Goal: Information Seeking & Learning: Learn about a topic

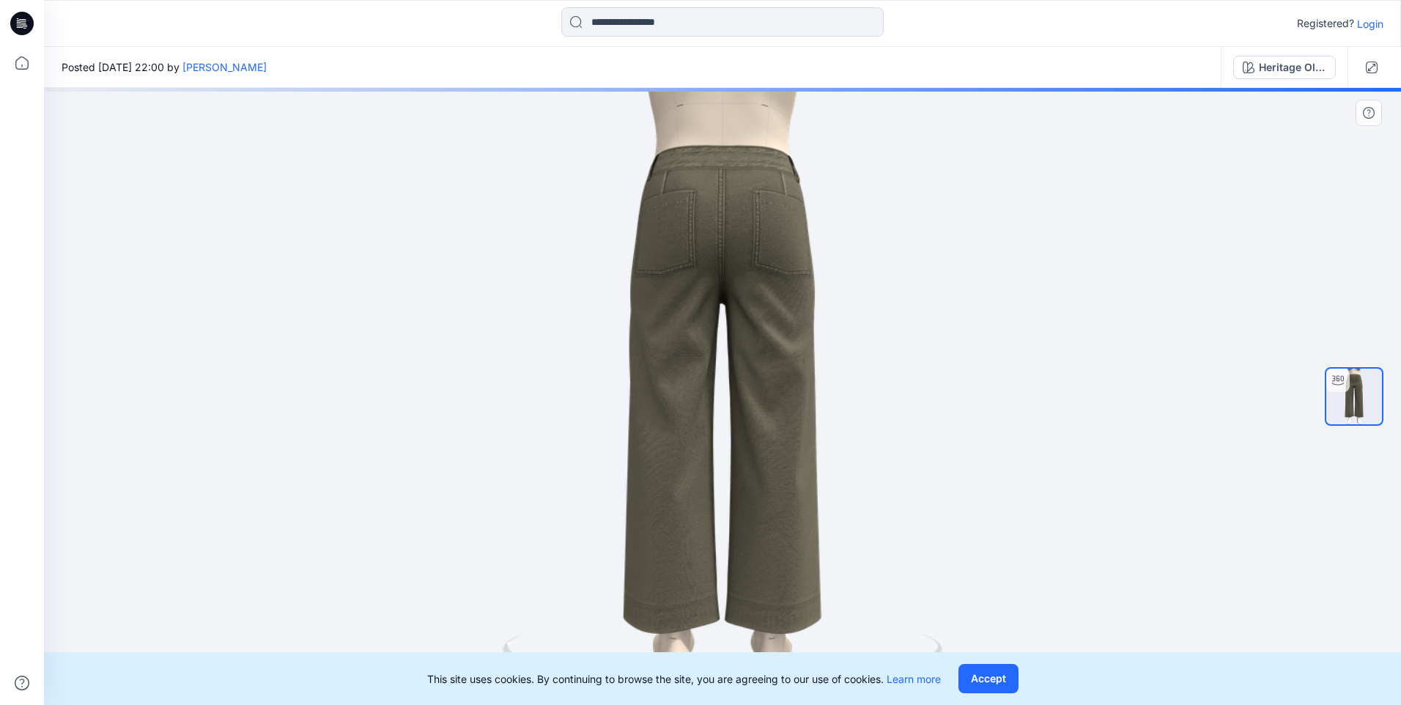
drag, startPoint x: 663, startPoint y: 511, endPoint x: 922, endPoint y: 495, distance: 259.8
click at [922, 495] on div at bounding box center [722, 396] width 1357 height 617
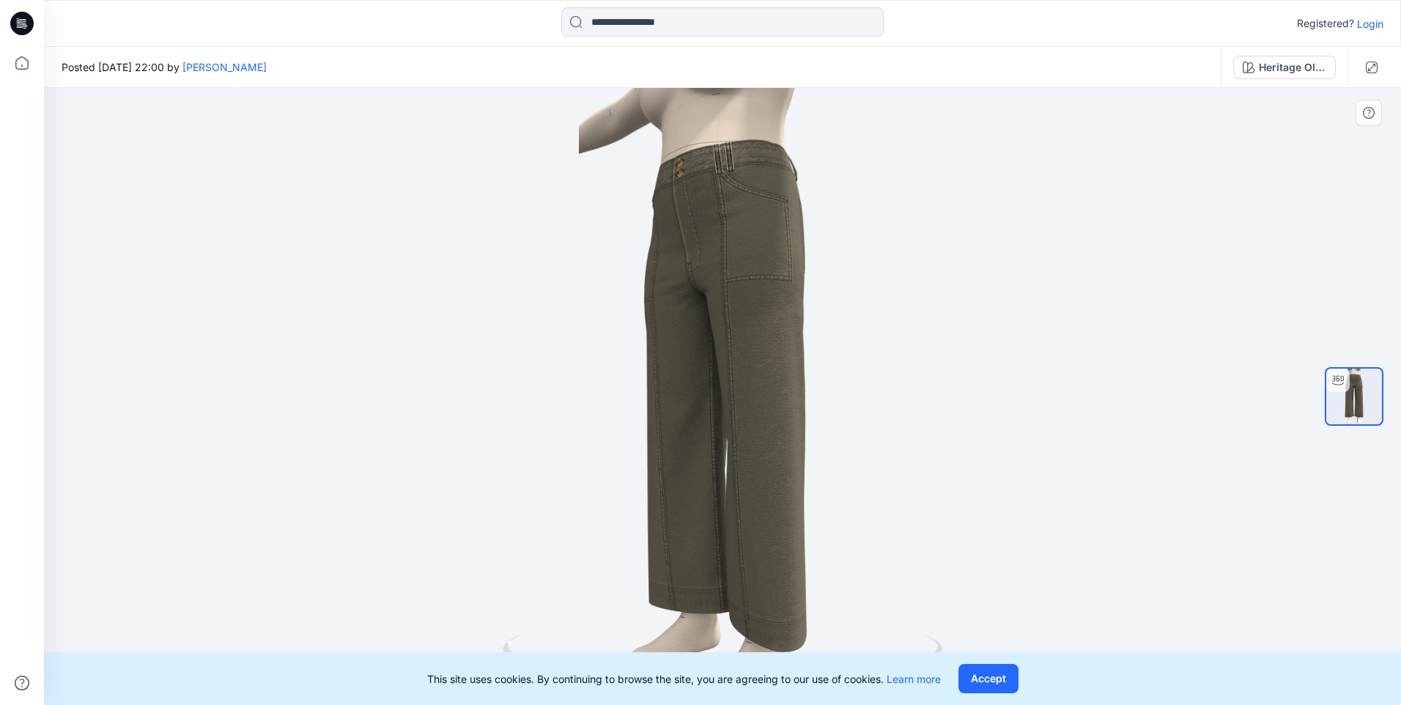
drag, startPoint x: 696, startPoint y: 514, endPoint x: 864, endPoint y: 517, distance: 168.5
click at [862, 517] on div at bounding box center [722, 396] width 1357 height 617
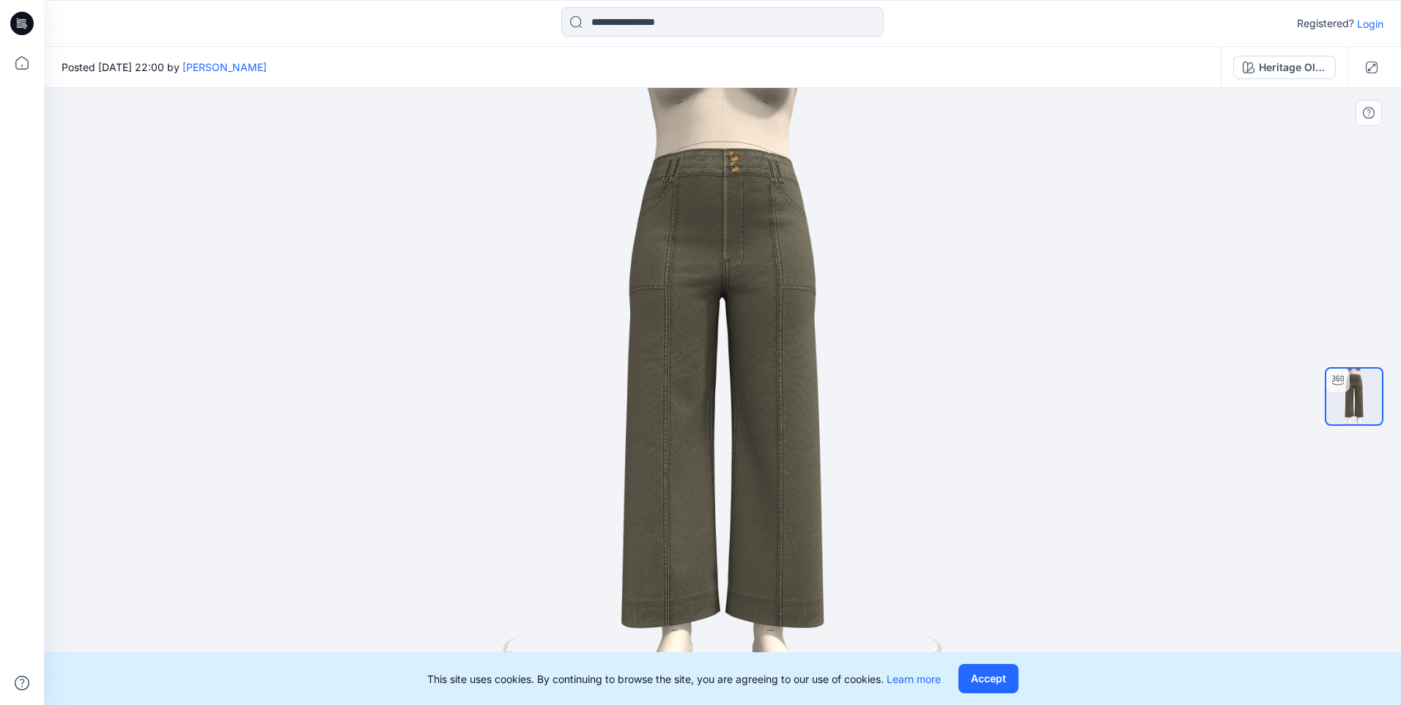
drag, startPoint x: 746, startPoint y: 524, endPoint x: 827, endPoint y: 524, distance: 81.3
click at [827, 524] on div at bounding box center [722, 396] width 1357 height 617
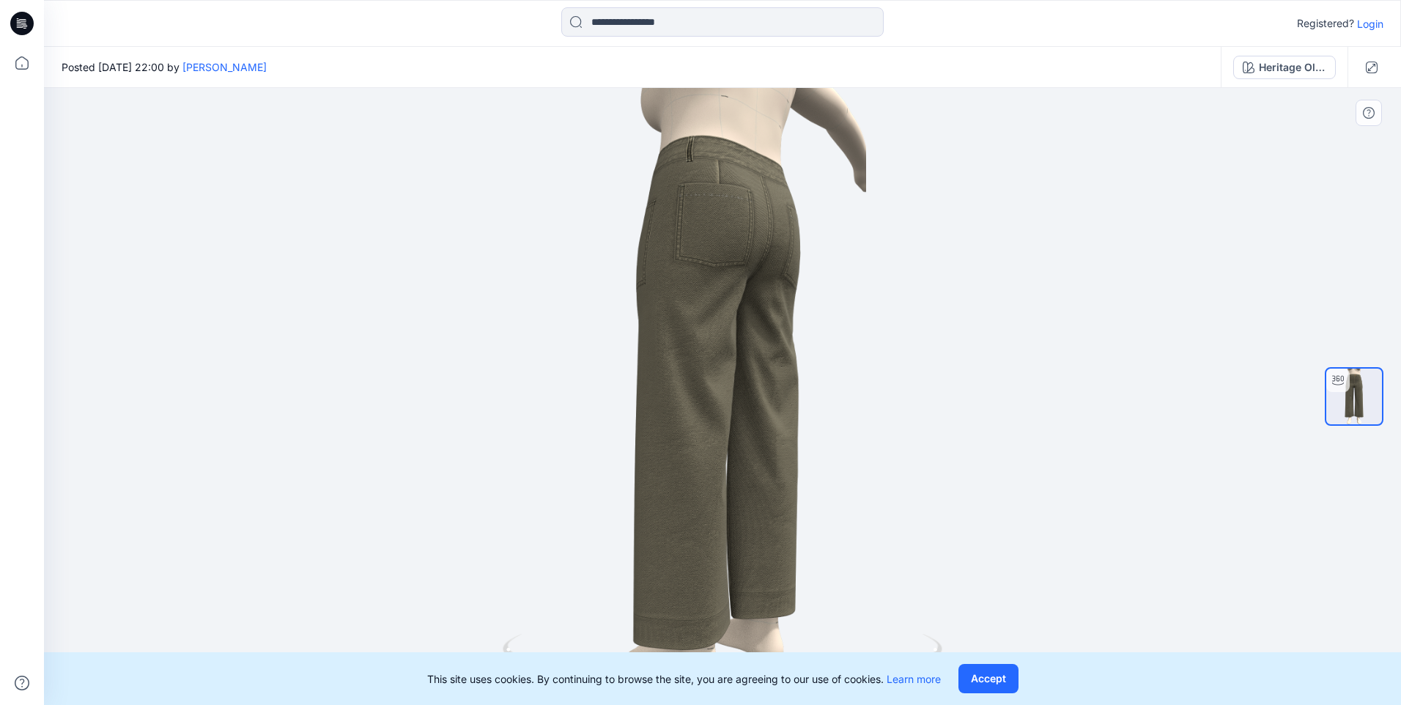
drag, startPoint x: 719, startPoint y: 532, endPoint x: 522, endPoint y: 518, distance: 197.6
click at [522, 518] on div at bounding box center [722, 396] width 1357 height 617
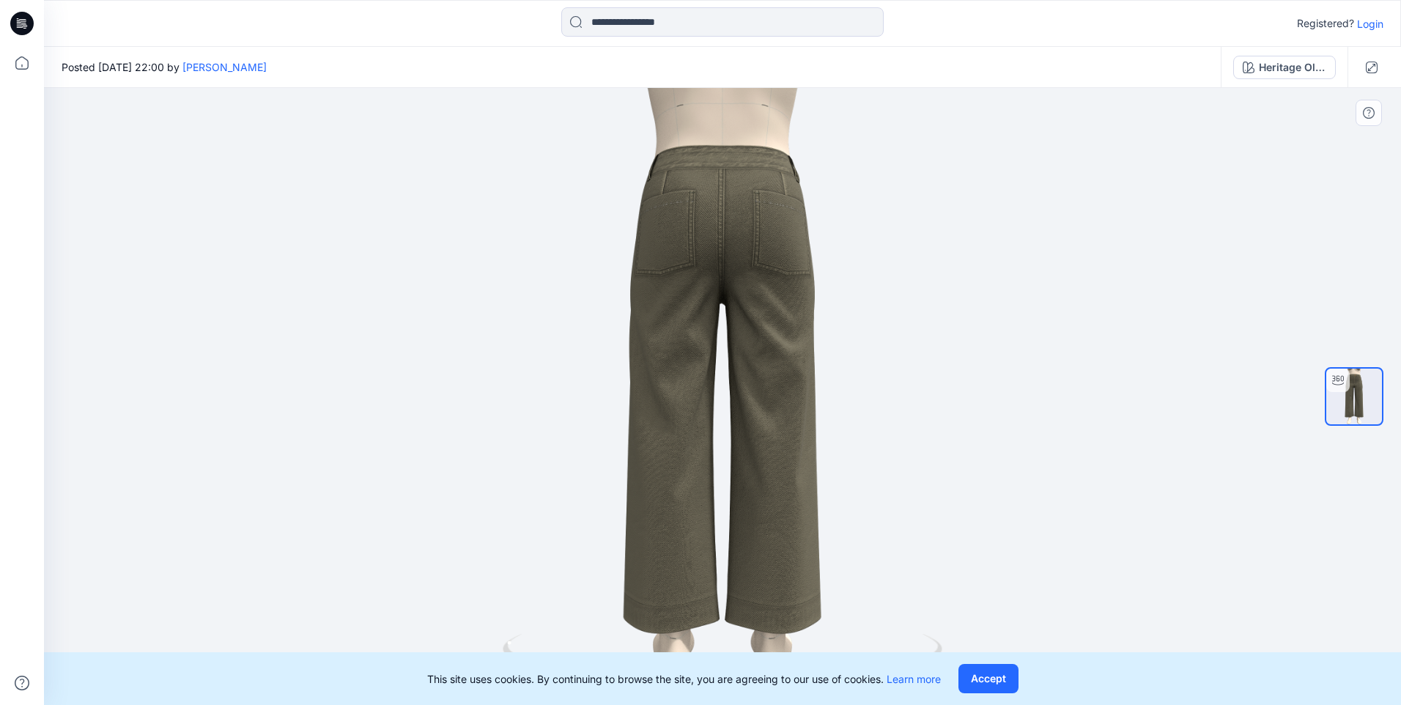
drag, startPoint x: 697, startPoint y: 511, endPoint x: 675, endPoint y: 515, distance: 21.6
click at [675, 515] on div at bounding box center [722, 396] width 1357 height 617
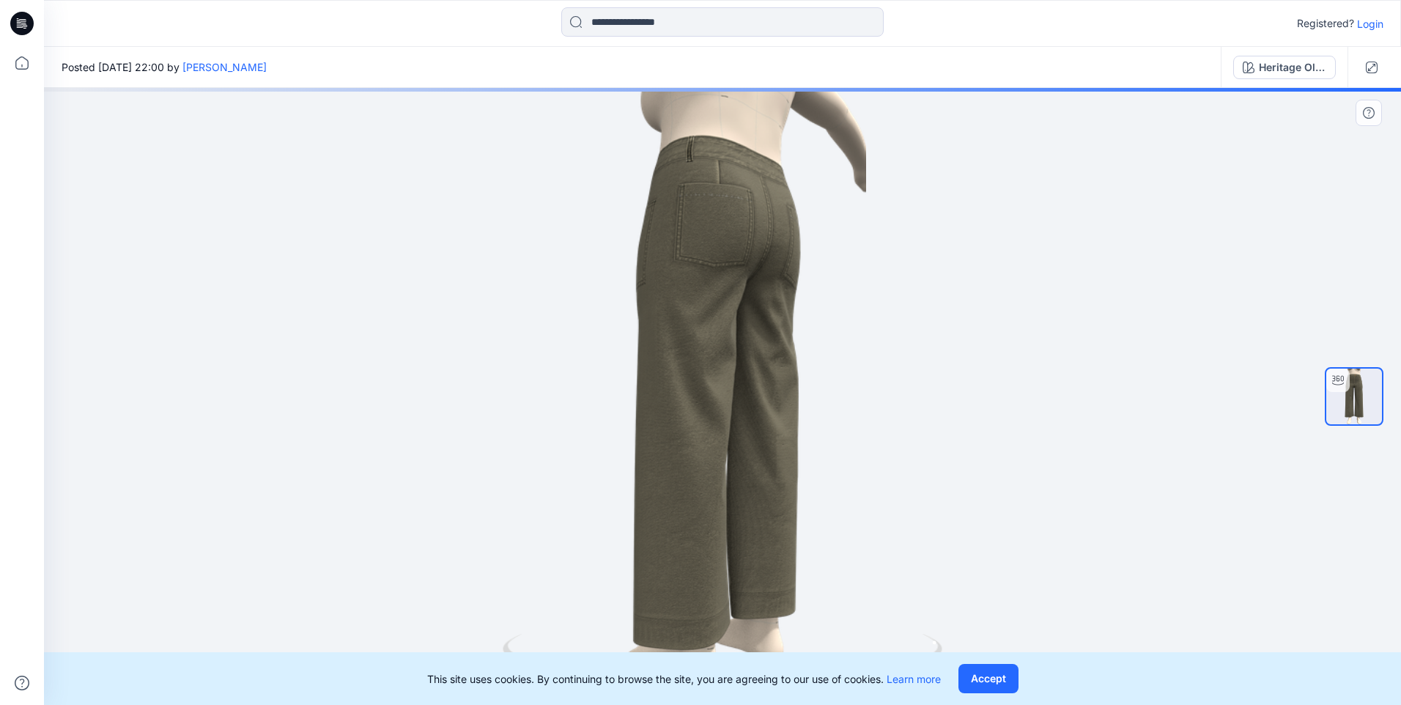
drag, startPoint x: 789, startPoint y: 521, endPoint x: 653, endPoint y: 521, distance: 135.5
click at [653, 521] on div at bounding box center [722, 396] width 1357 height 617
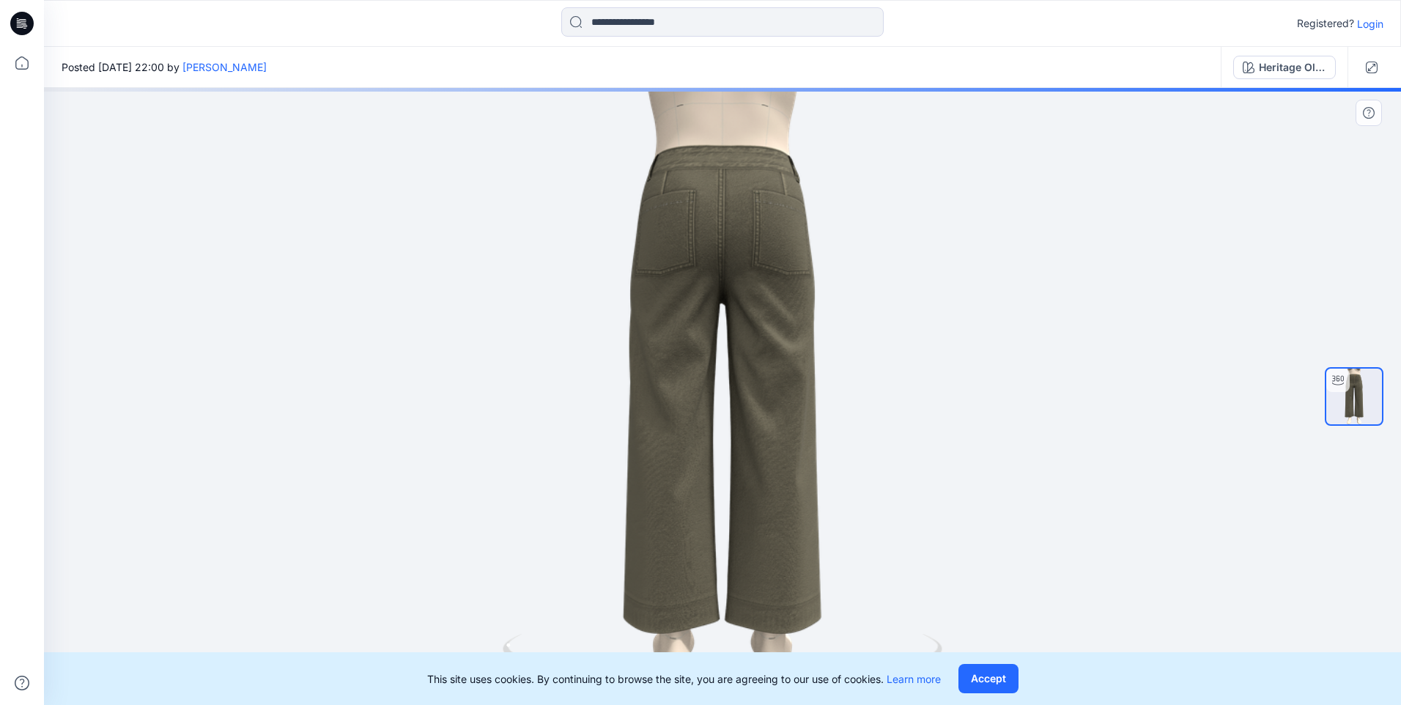
drag, startPoint x: 732, startPoint y: 517, endPoint x: 656, endPoint y: 507, distance: 76.2
click at [656, 507] on div at bounding box center [722, 396] width 1357 height 617
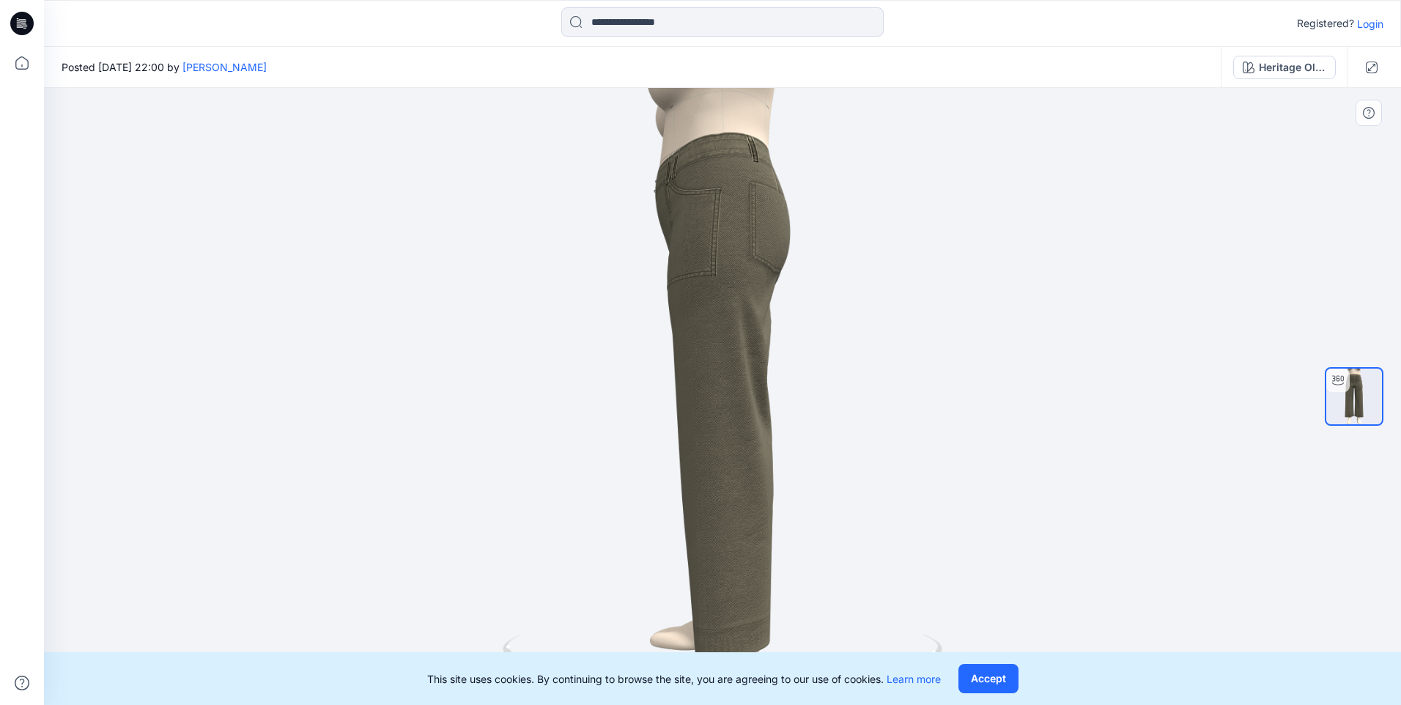
drag, startPoint x: 777, startPoint y: 520, endPoint x: 859, endPoint y: 504, distance: 84.3
click at [859, 505] on div at bounding box center [722, 396] width 1357 height 617
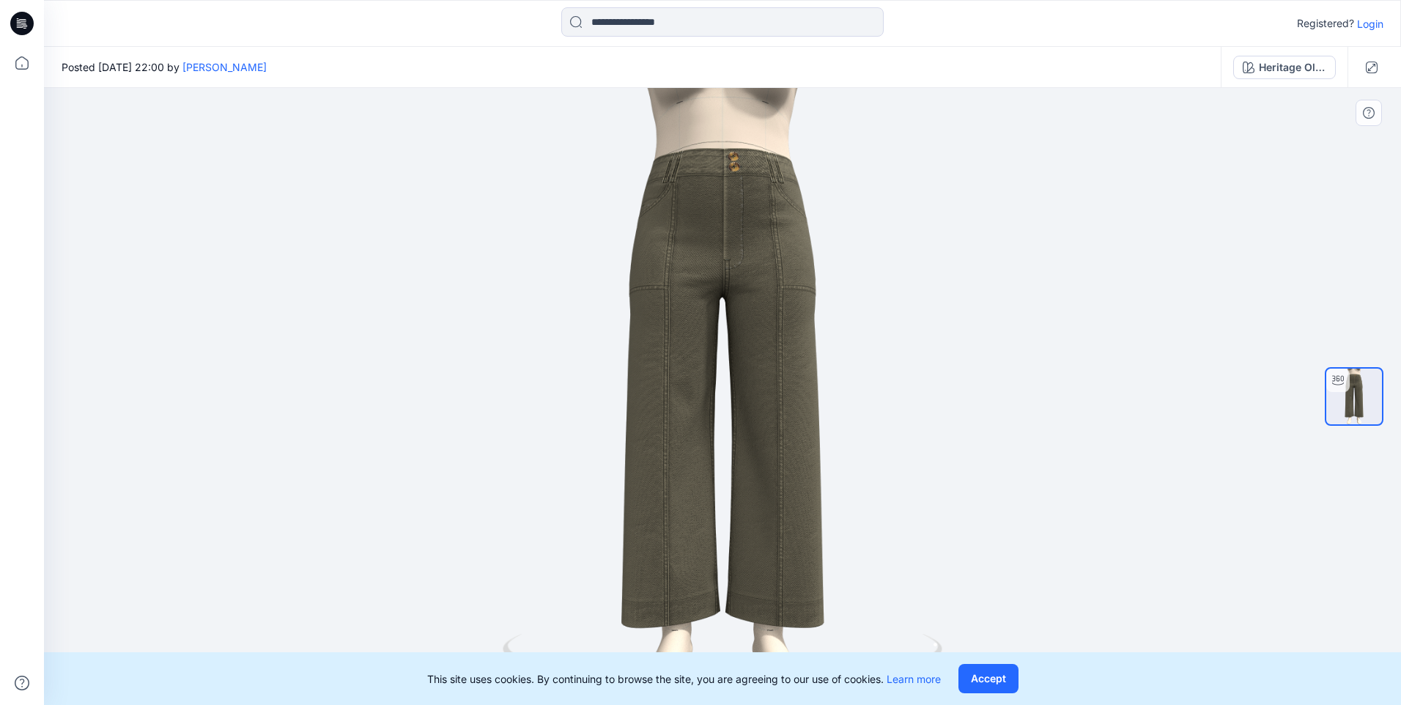
drag, startPoint x: 752, startPoint y: 524, endPoint x: 913, endPoint y: 502, distance: 161.9
click at [913, 502] on div at bounding box center [722, 396] width 1357 height 617
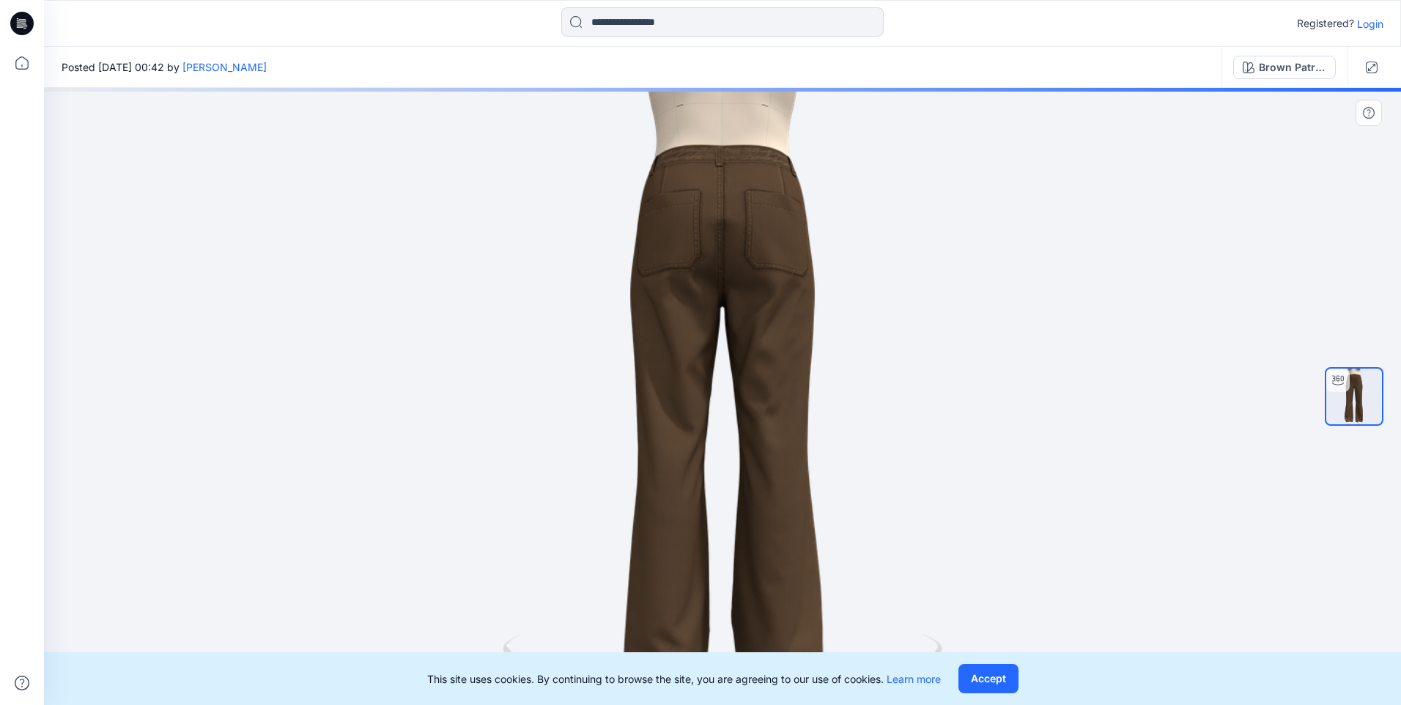
drag, startPoint x: 749, startPoint y: 572, endPoint x: 659, endPoint y: 544, distance: 93.6
click at [618, 594] on div at bounding box center [722, 396] width 1357 height 617
drag, startPoint x: 315, startPoint y: 497, endPoint x: 552, endPoint y: 526, distance: 238.4
click at [552, 526] on div at bounding box center [722, 396] width 1357 height 617
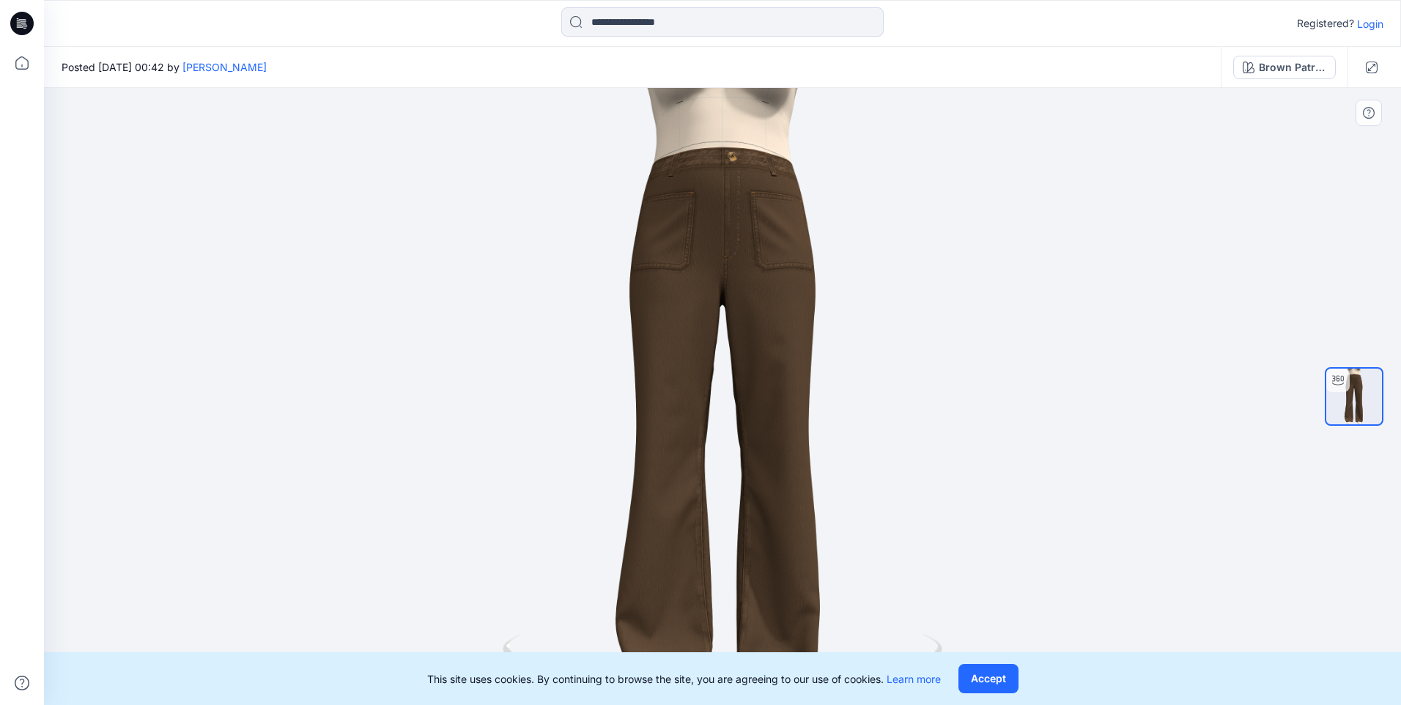
drag, startPoint x: 713, startPoint y: 471, endPoint x: 468, endPoint y: 478, distance: 244.8
click at [468, 478] on div at bounding box center [722, 396] width 1357 height 617
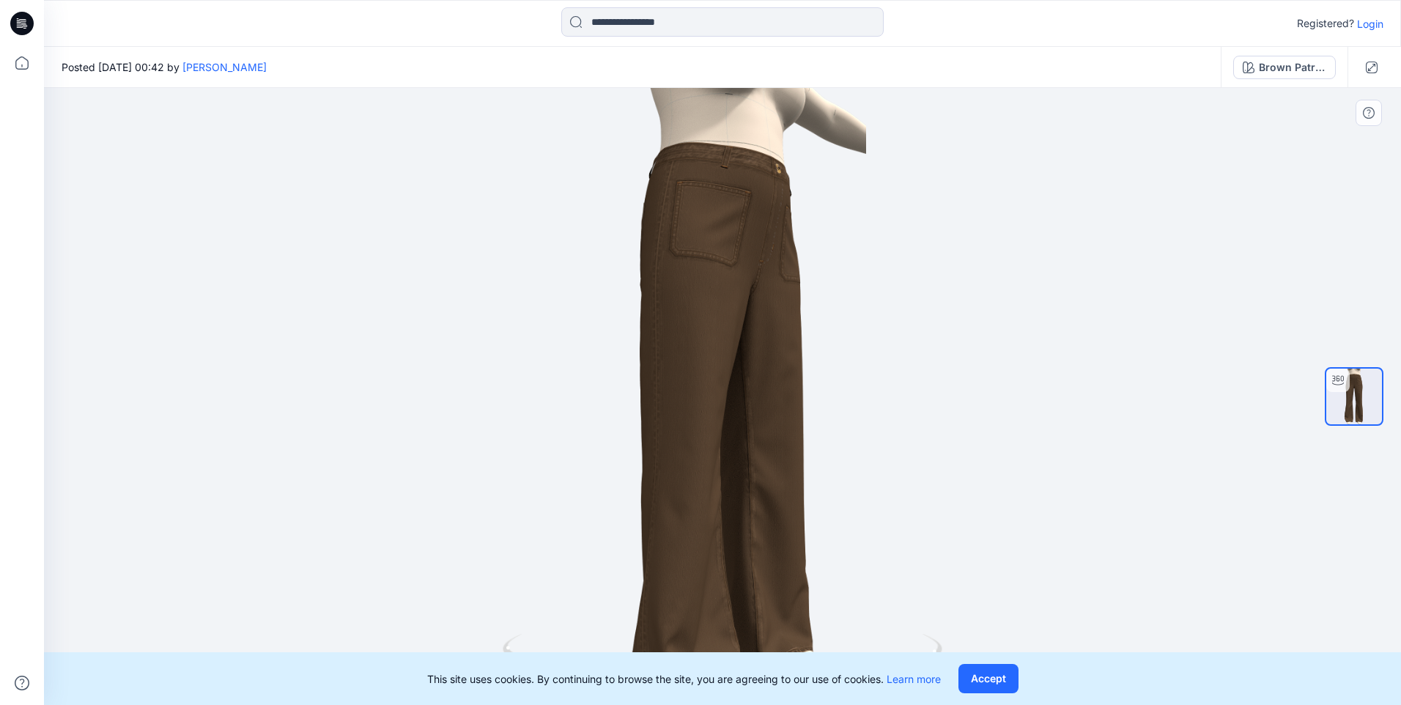
drag, startPoint x: 788, startPoint y: 546, endPoint x: 1311, endPoint y: 601, distance: 525.2
click at [1311, 601] on div at bounding box center [722, 396] width 1357 height 617
